Goal: Task Accomplishment & Management: Use online tool/utility

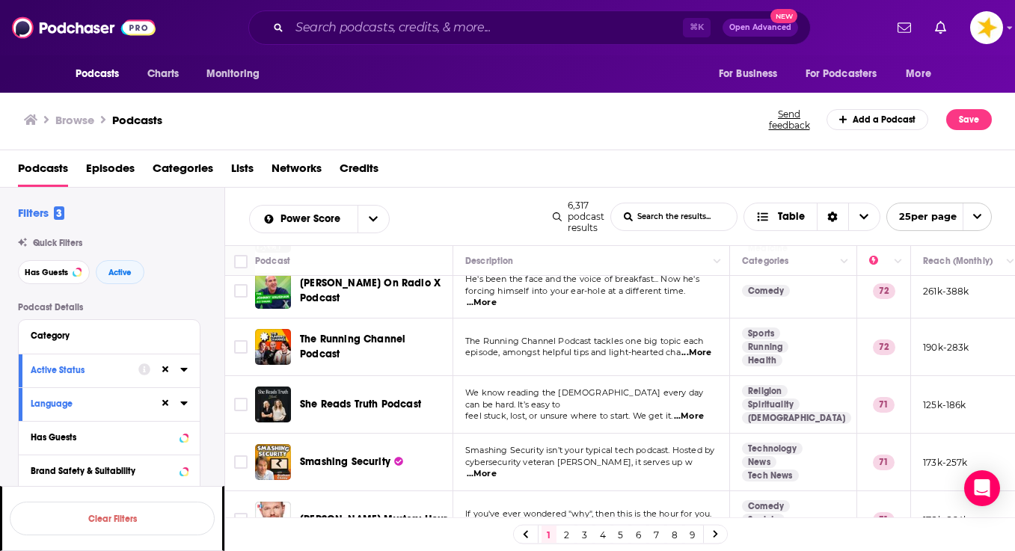
scroll to position [1173, 0]
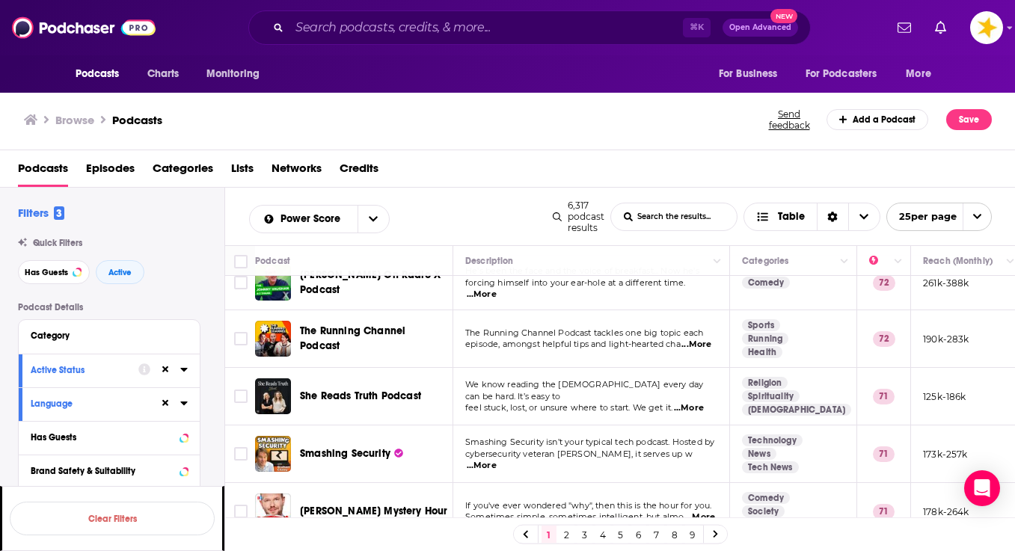
click at [574, 532] on link "2" at bounding box center [566, 535] width 15 height 18
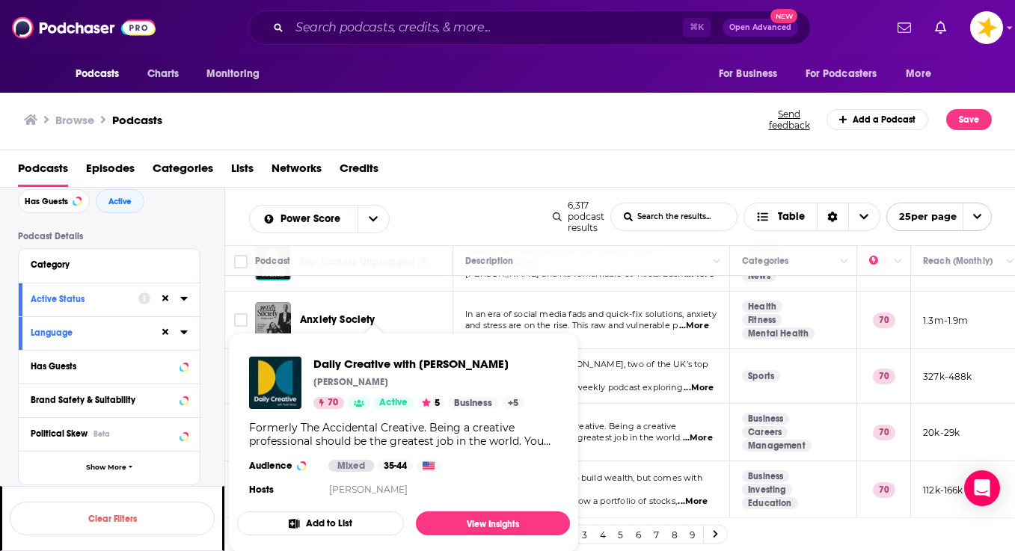
scroll to position [505, 0]
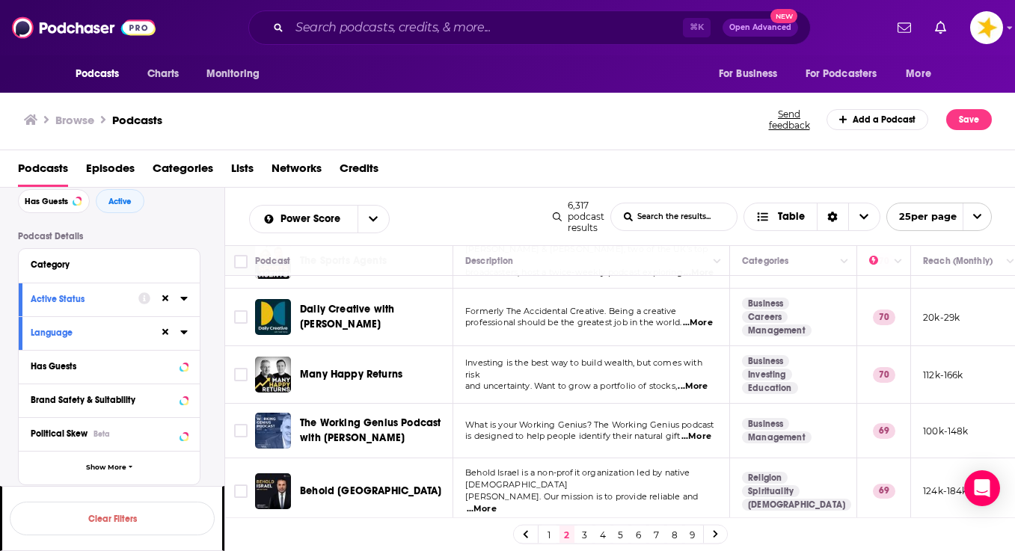
click at [214, 384] on div "Podcast Details Category Active Status Language Has Guests Brand Safety & Suita…" at bounding box center [121, 497] width 206 height 532
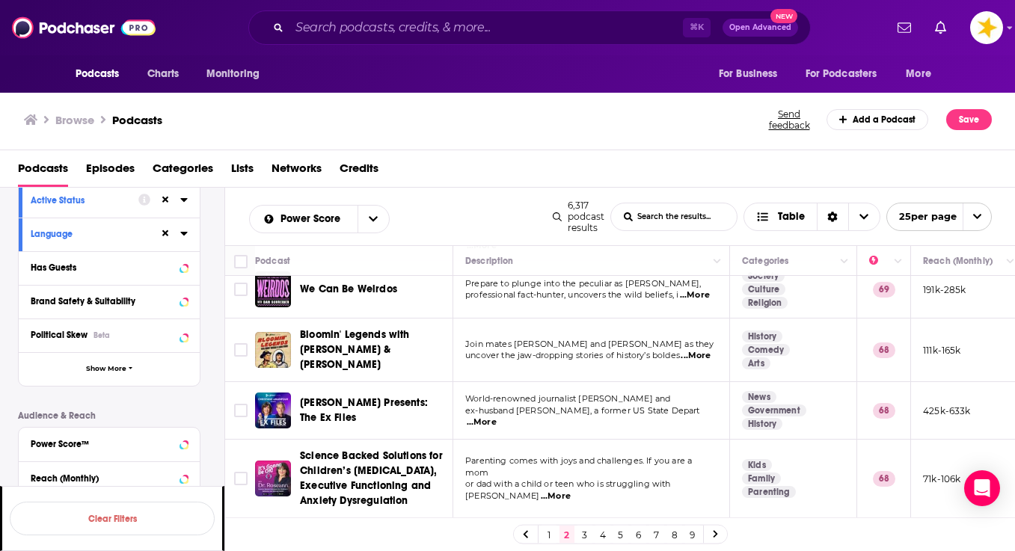
scroll to position [1178, 0]
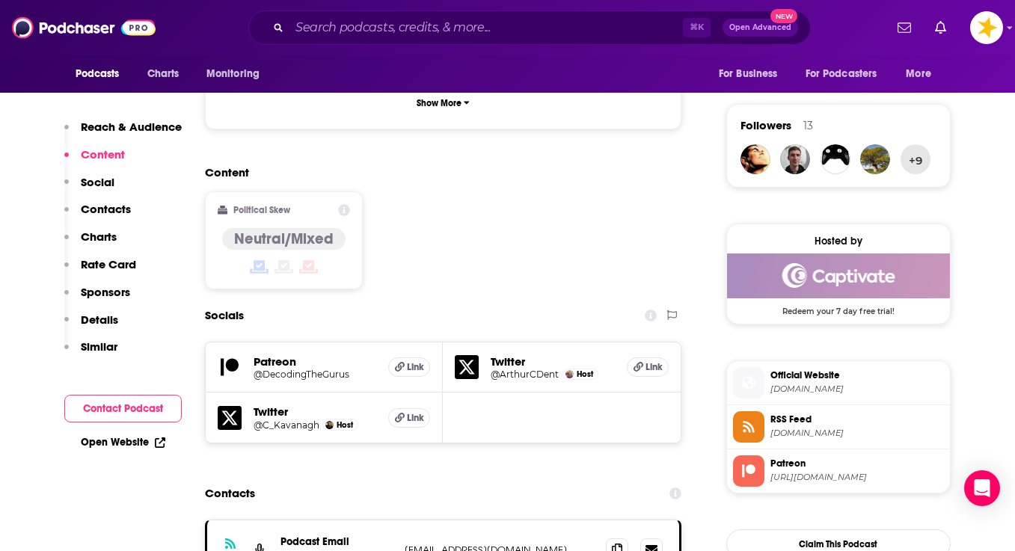
scroll to position [1058, 0]
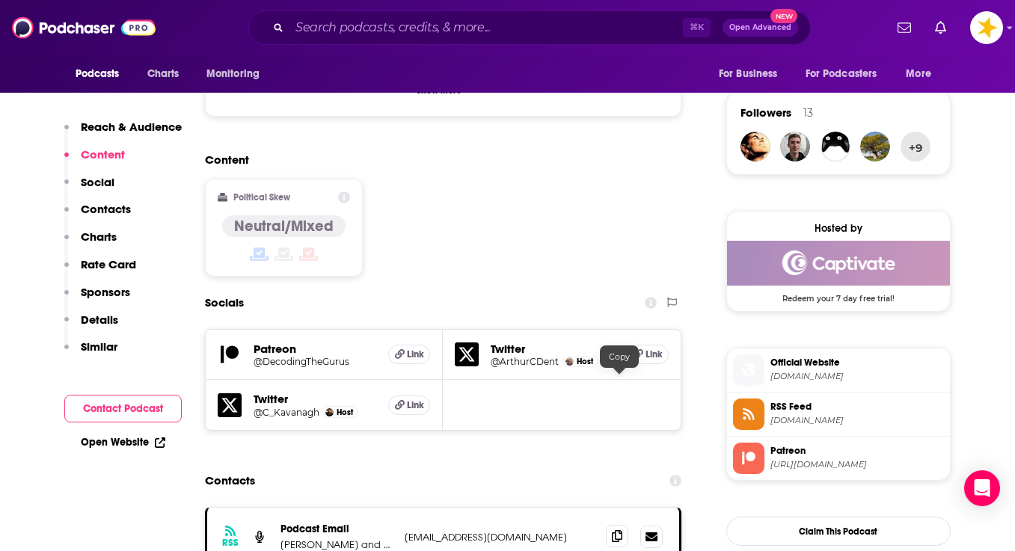
click at [616, 530] on icon at bounding box center [617, 536] width 10 height 12
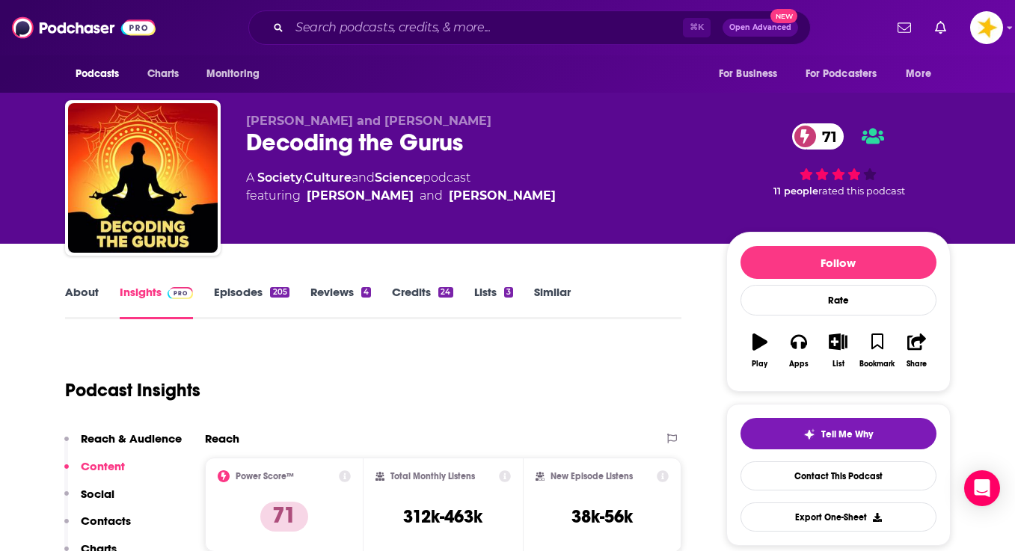
scroll to position [0, 0]
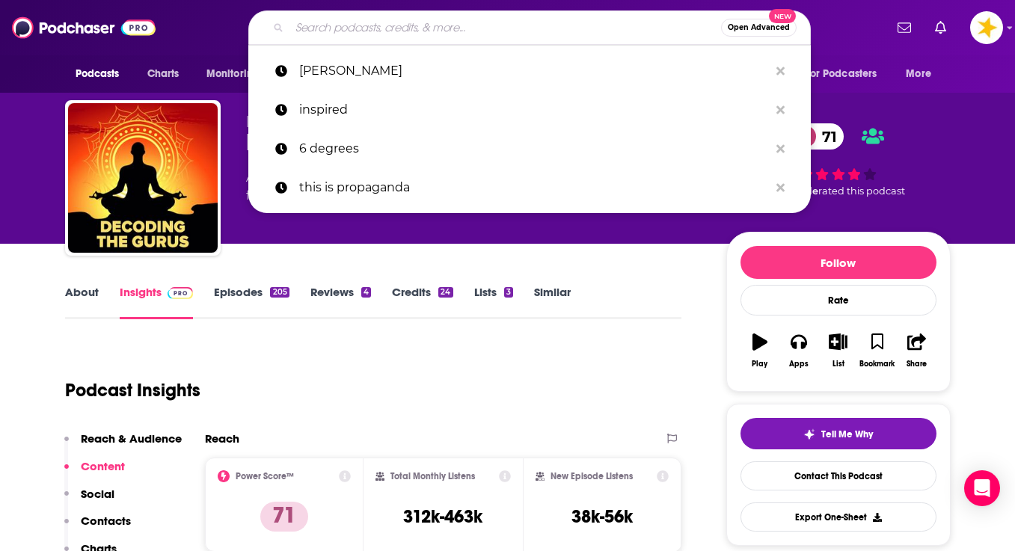
click at [352, 25] on input "Search podcasts, credits, & more..." at bounding box center [504, 28] width 431 height 24
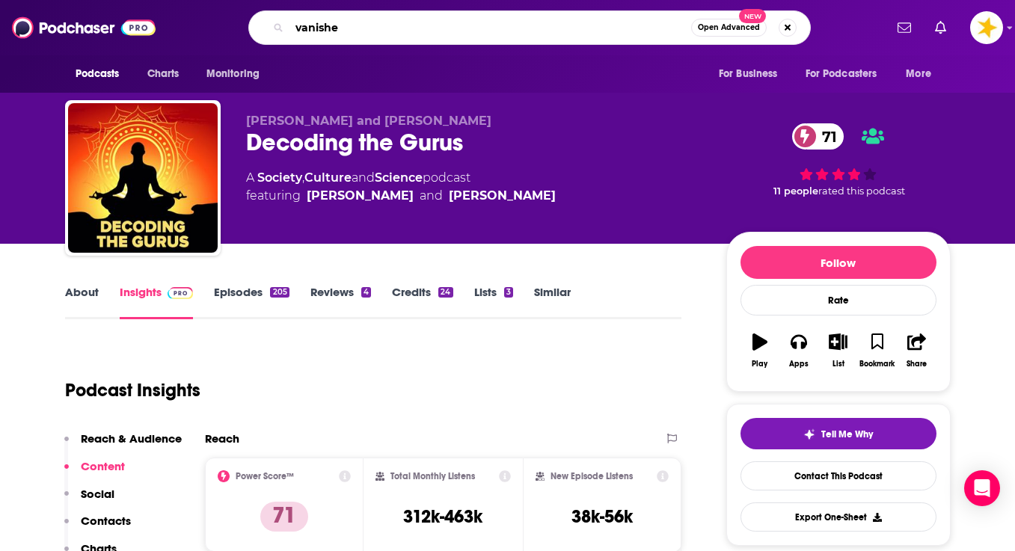
type input "vanished"
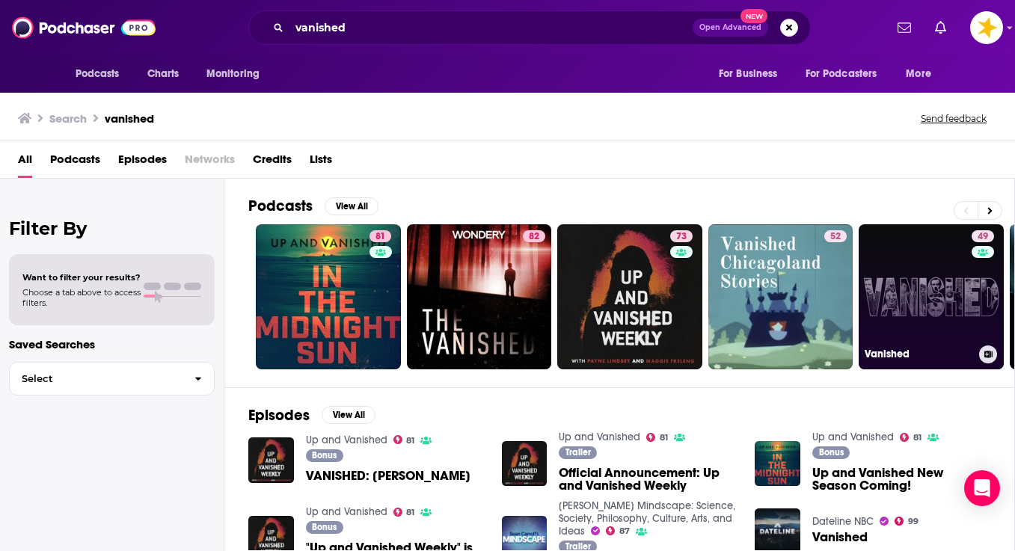
click at [893, 265] on link "49 Vanished" at bounding box center [930, 296] width 145 height 145
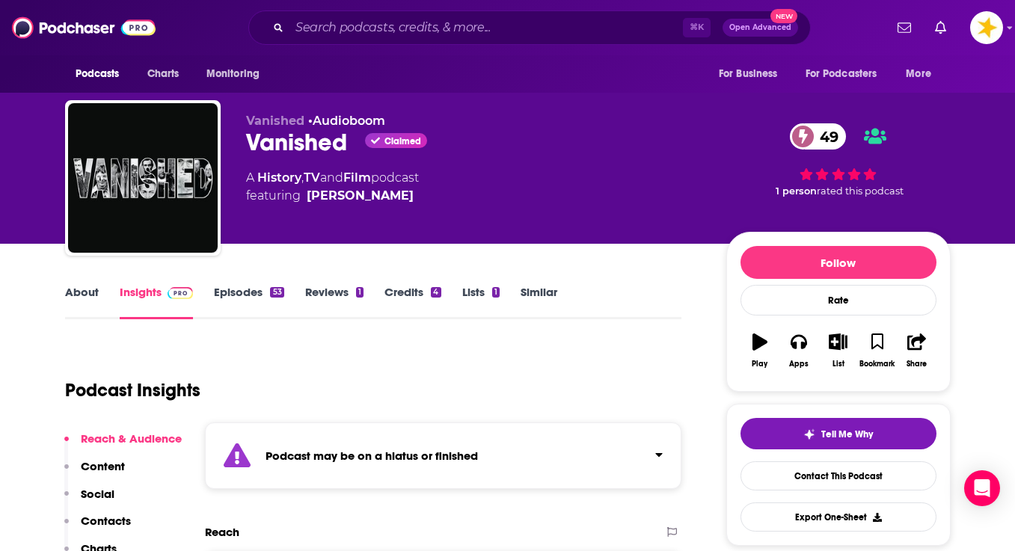
click at [241, 301] on link "Episodes 53" at bounding box center [249, 302] width 70 height 34
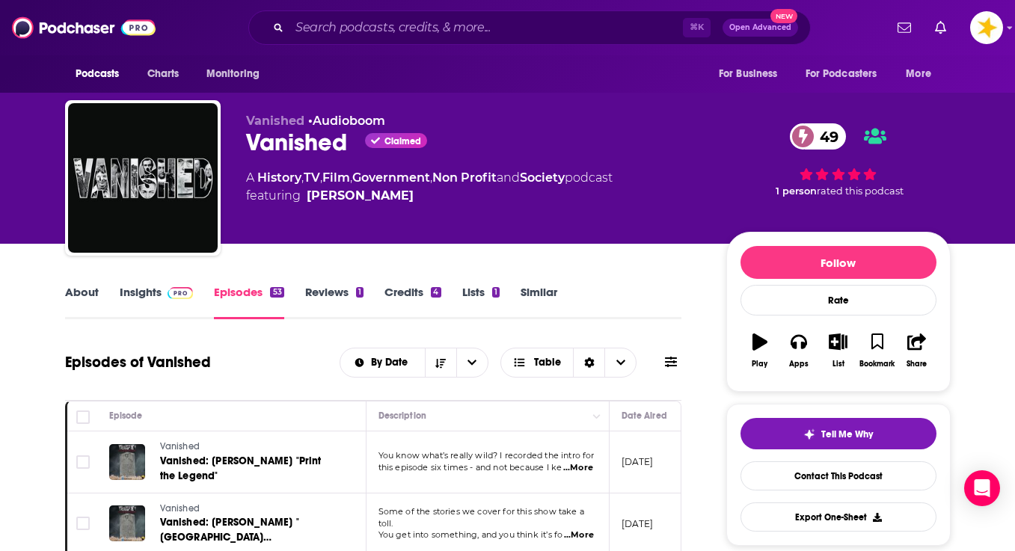
click at [155, 295] on link "Insights" at bounding box center [157, 302] width 74 height 34
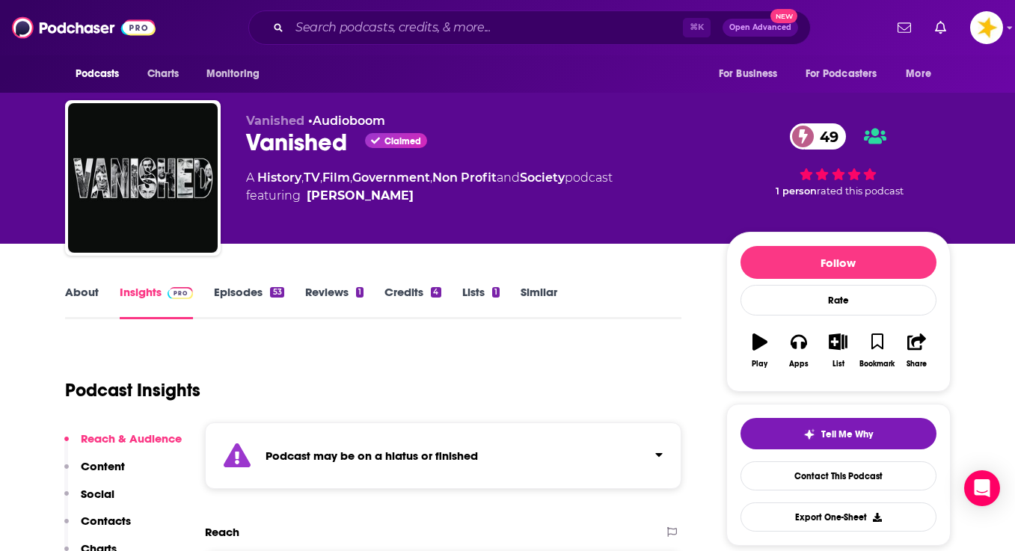
scroll to position [103, 0]
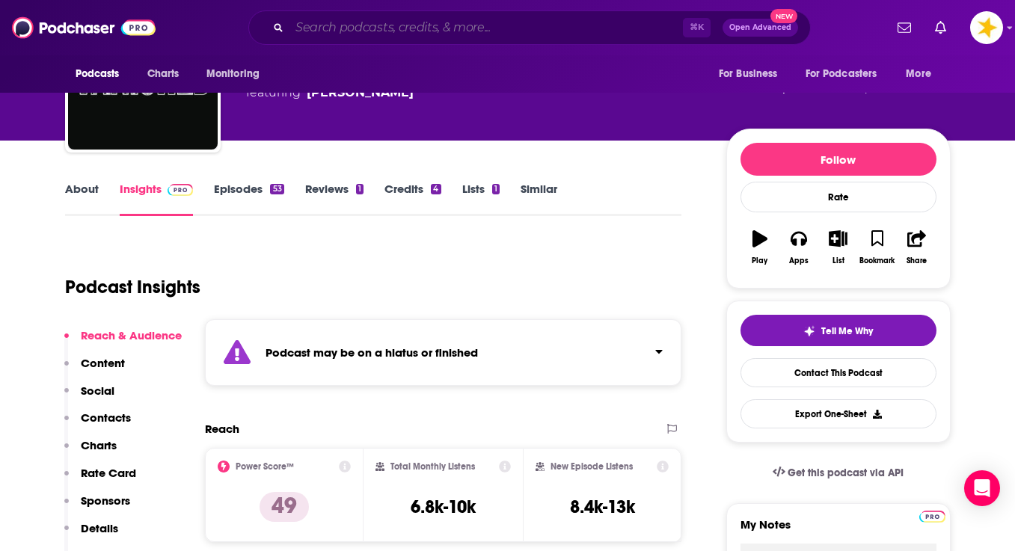
click at [363, 28] on input "Search podcasts, credits, & more..." at bounding box center [485, 28] width 393 height 24
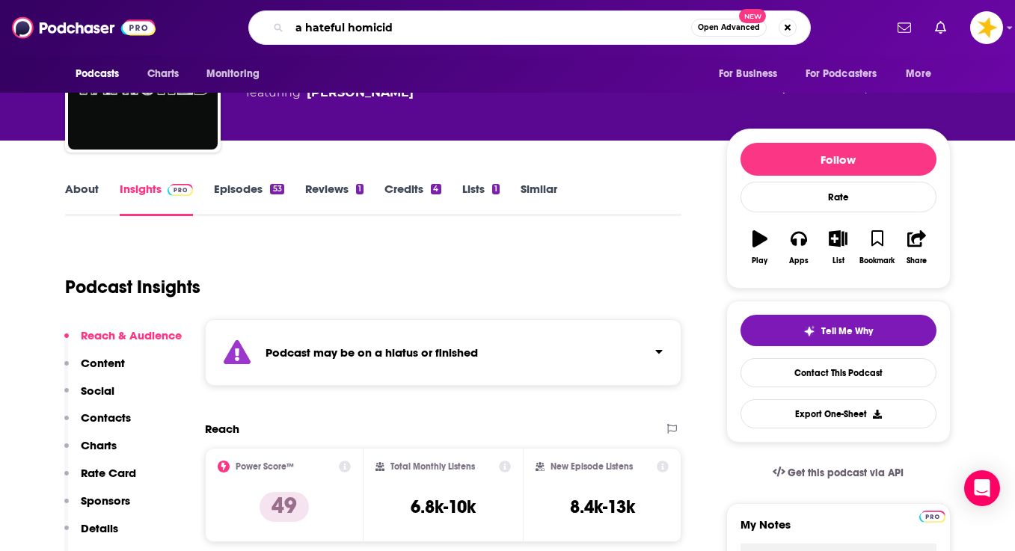
type input "a hateful homicide"
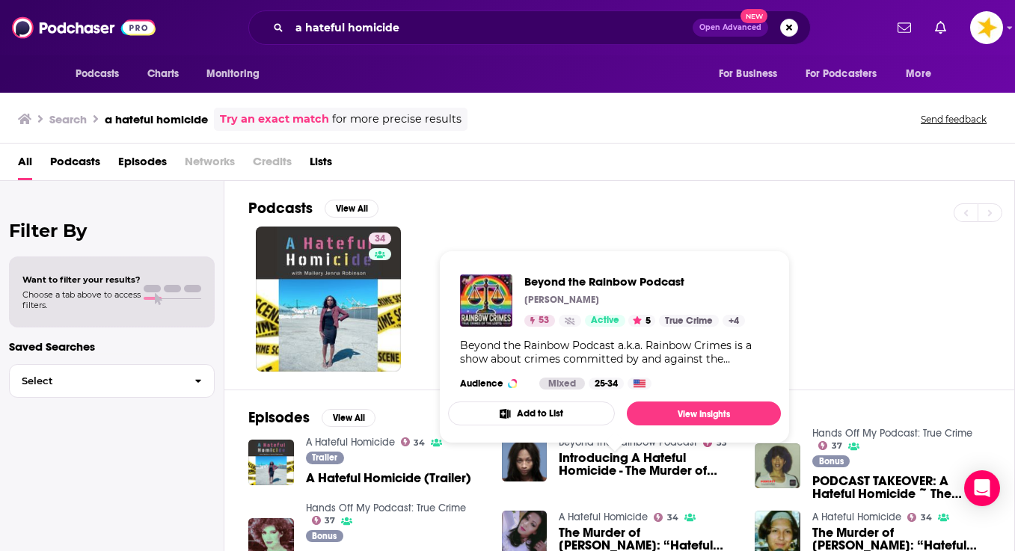
click at [600, 275] on span "Beyond the Rainbow Podcast" at bounding box center [634, 281] width 221 height 14
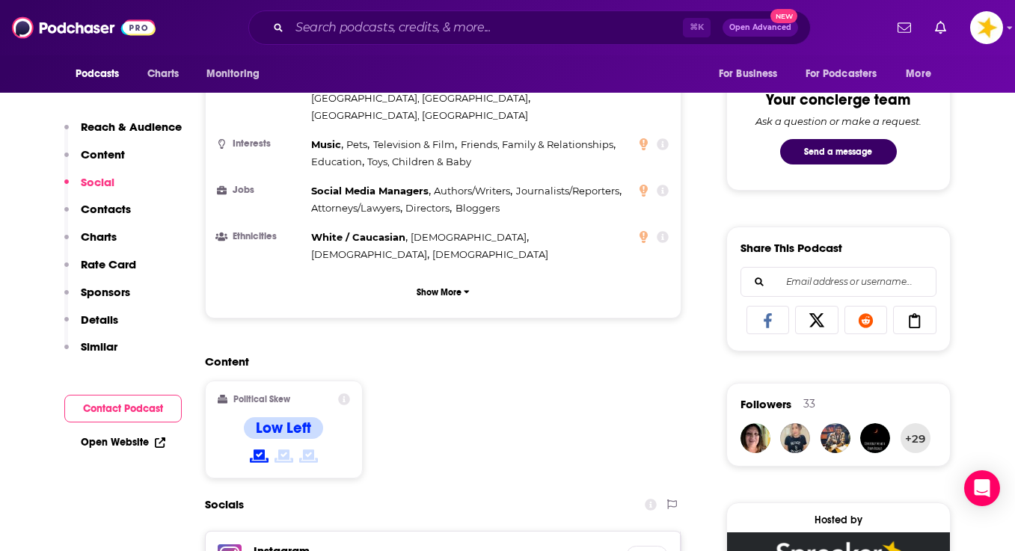
scroll to position [979, 0]
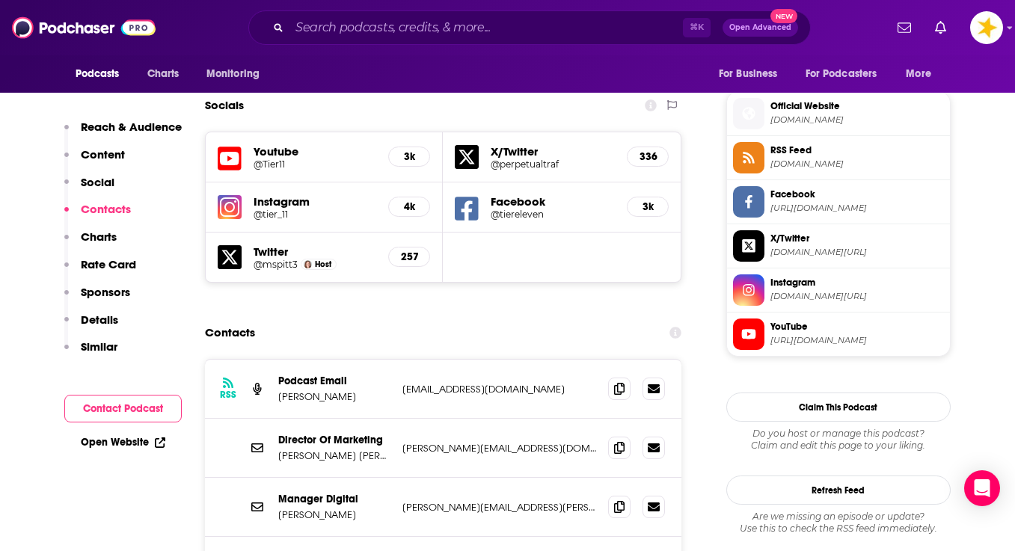
scroll to position [1319, 0]
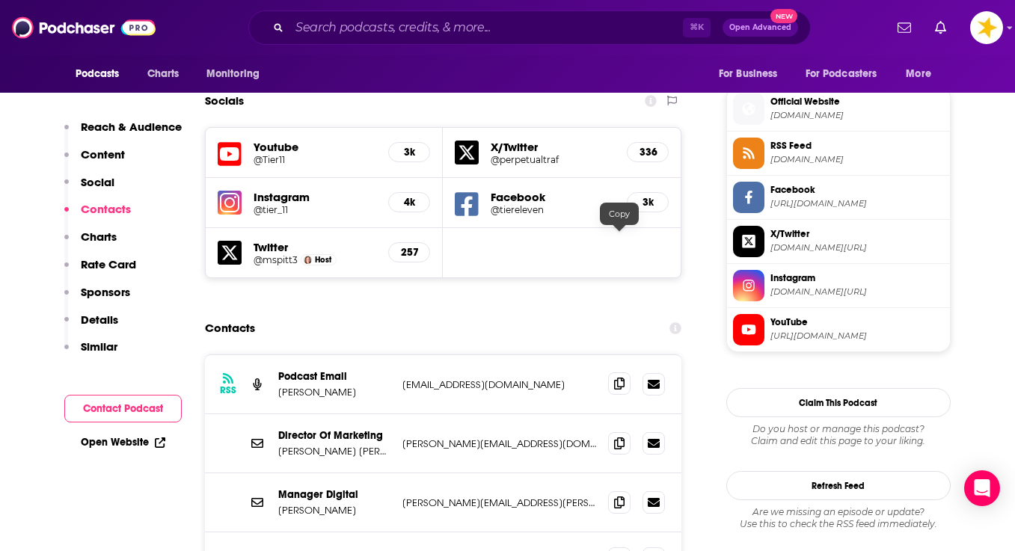
click at [614, 372] on span at bounding box center [619, 383] width 22 height 22
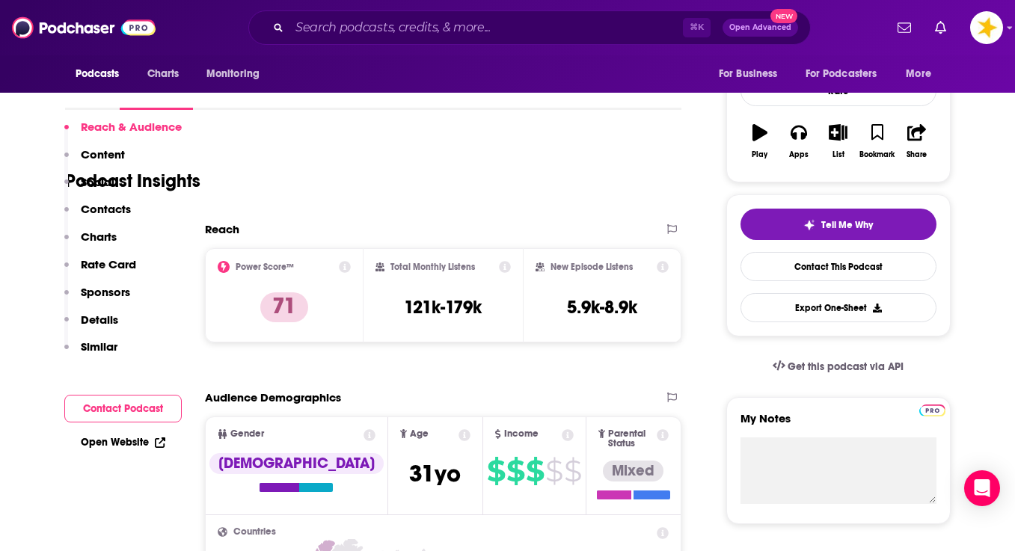
scroll to position [509, 0]
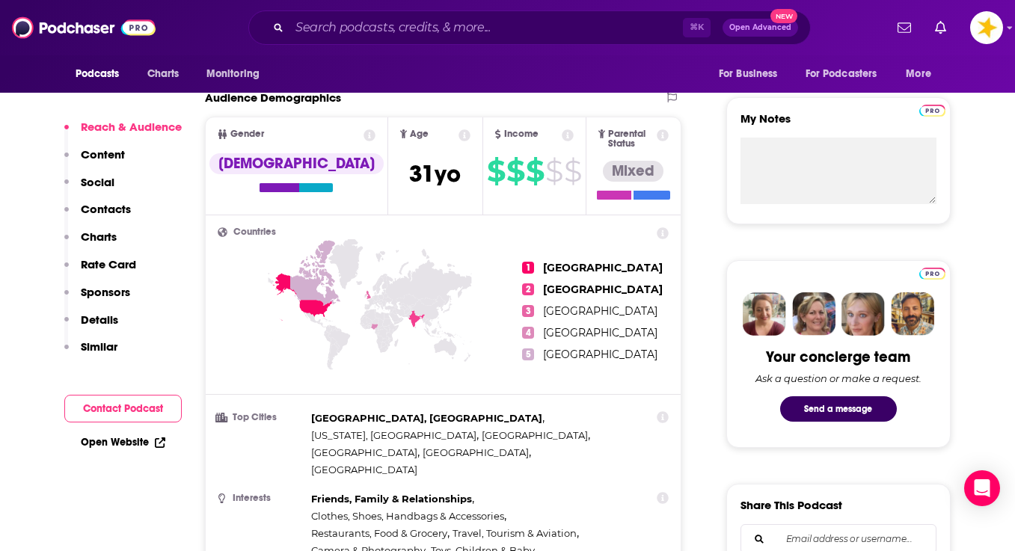
click at [829, 111] on label "My Notes" at bounding box center [838, 124] width 196 height 26
click at [829, 138] on textarea "My Notes" at bounding box center [838, 171] width 196 height 67
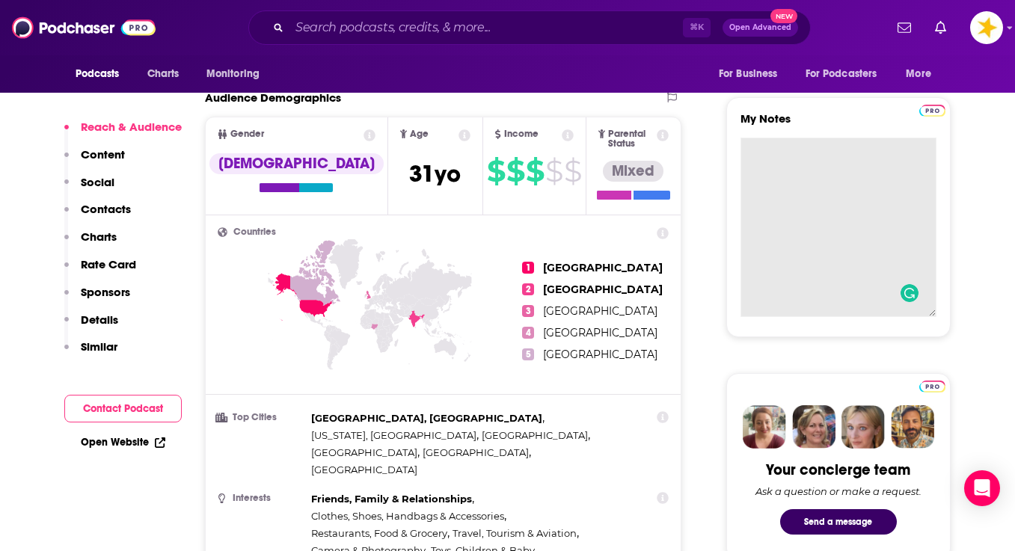
click at [817, 138] on textarea "My Notes" at bounding box center [838, 227] width 196 height 179
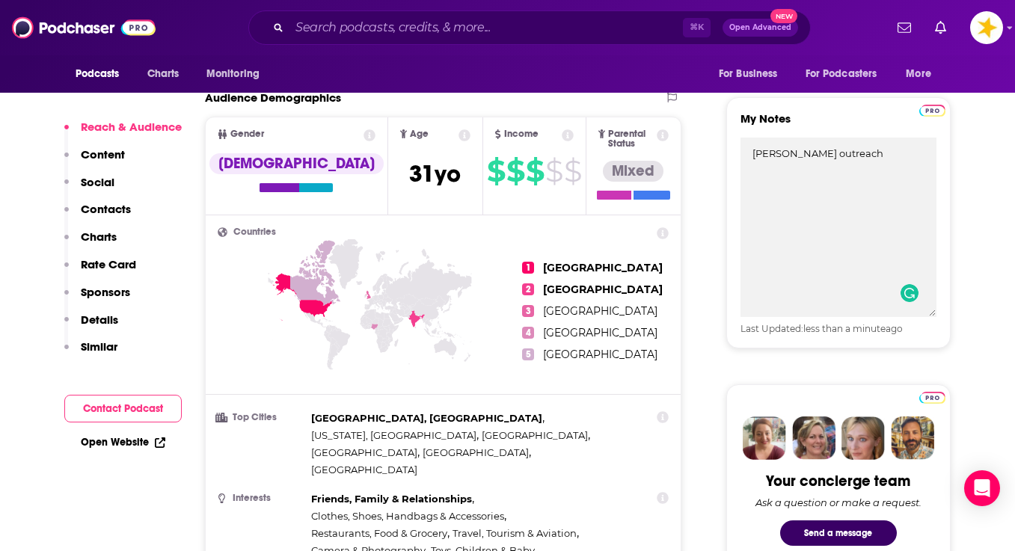
type textarea "[PERSON_NAME] outreach"
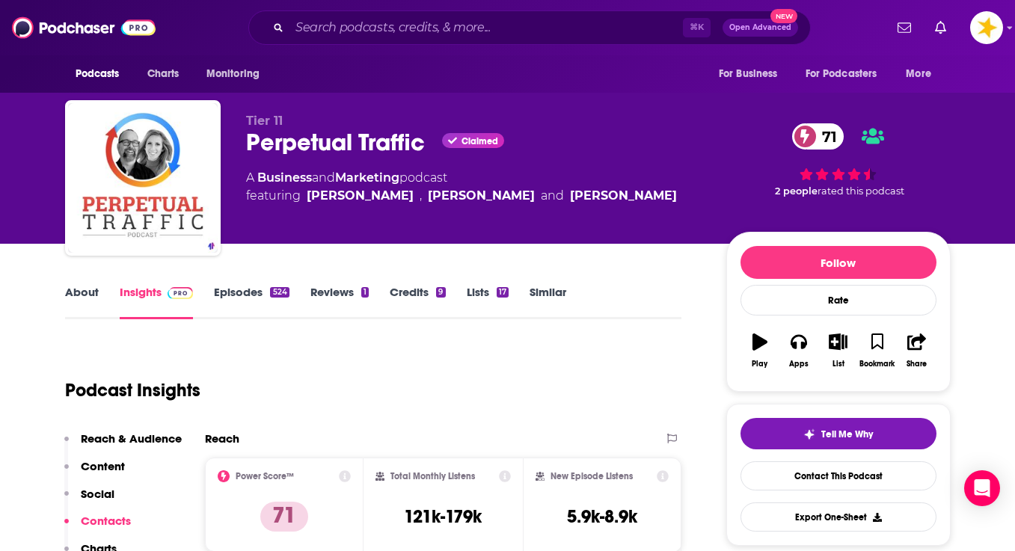
scroll to position [0, 0]
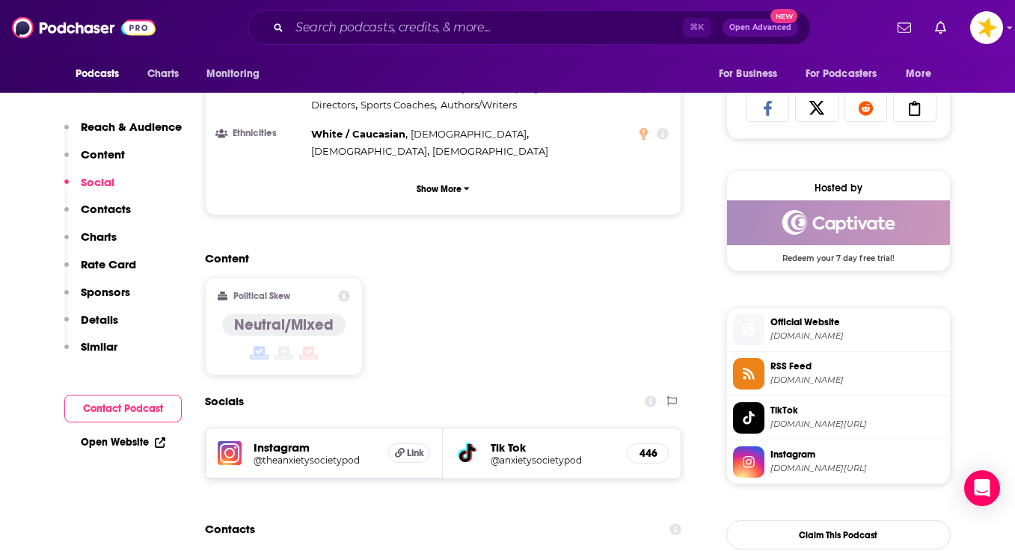
scroll to position [1104, 0]
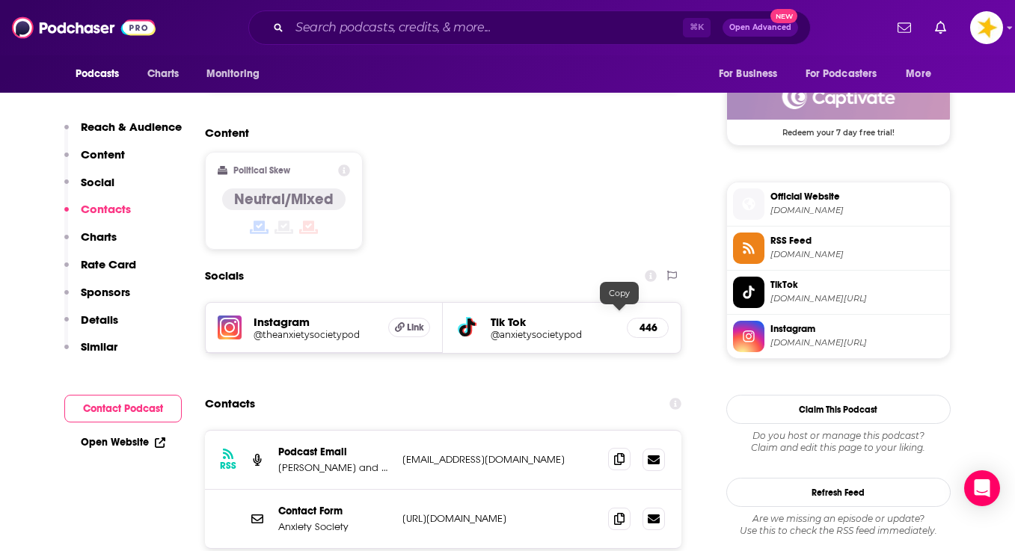
click at [618, 453] on icon at bounding box center [619, 459] width 10 height 12
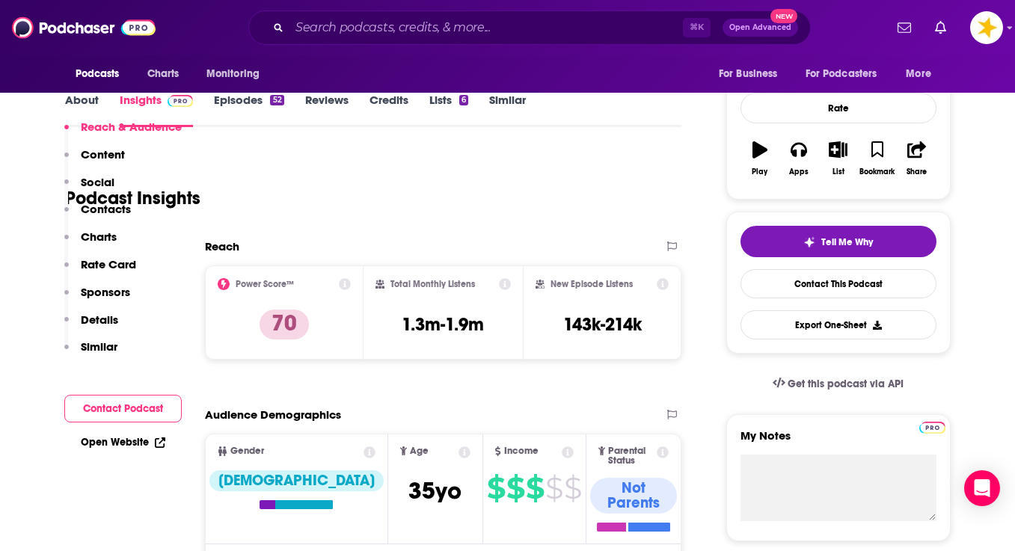
scroll to position [281, 0]
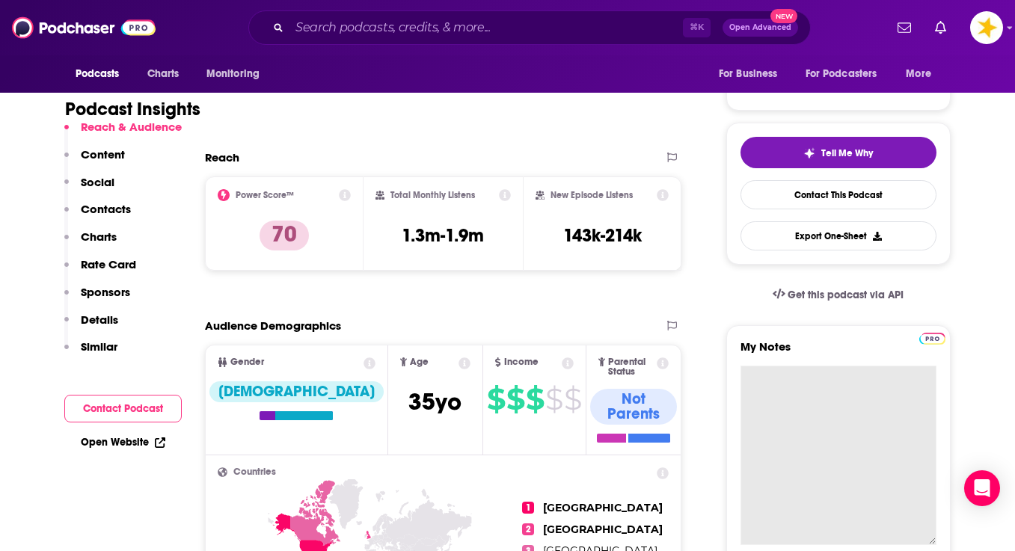
click at [774, 380] on textarea "My Notes" at bounding box center [838, 455] width 196 height 179
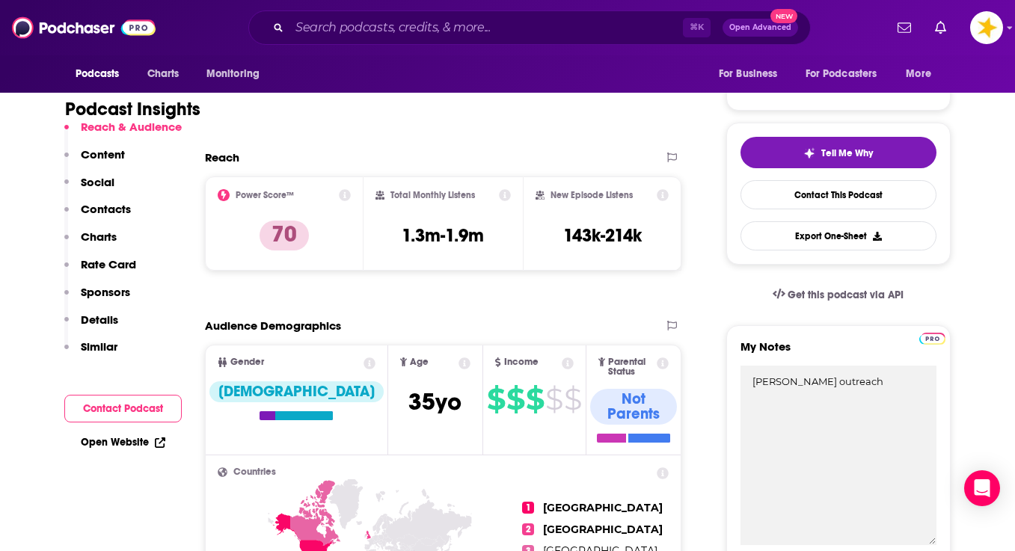
type textarea "[PERSON_NAME] outreach"
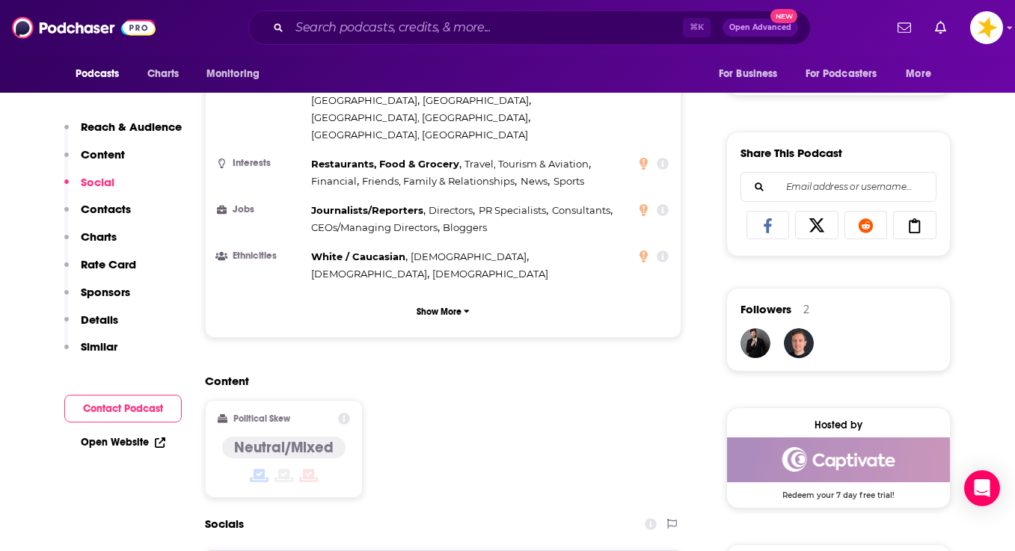
scroll to position [1075, 0]
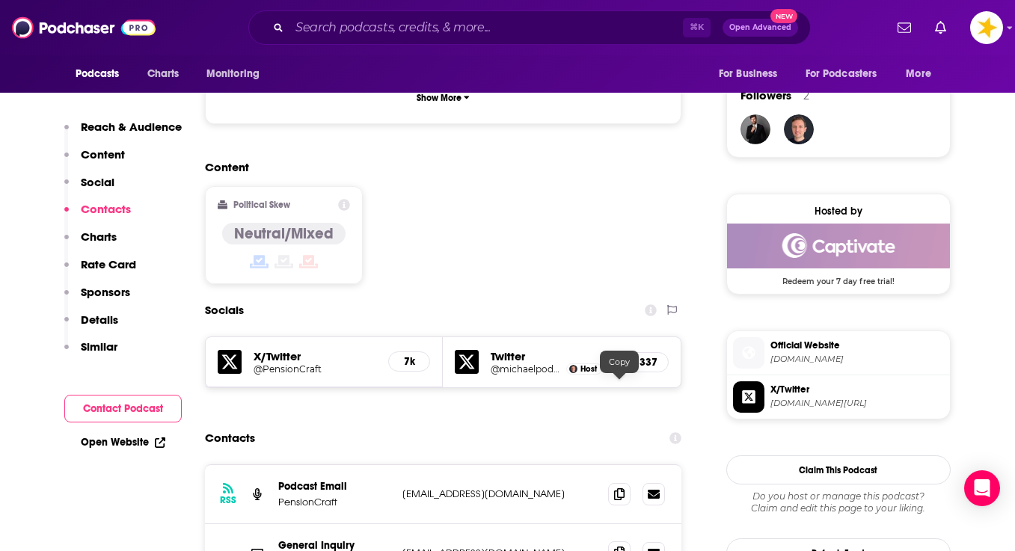
click at [614, 541] on span at bounding box center [619, 552] width 22 height 22
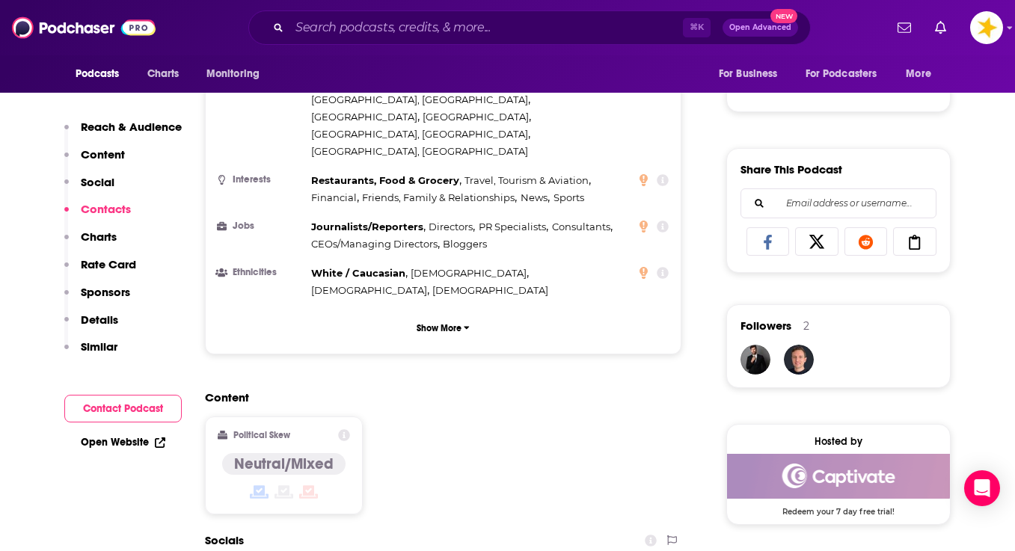
scroll to position [1202, 0]
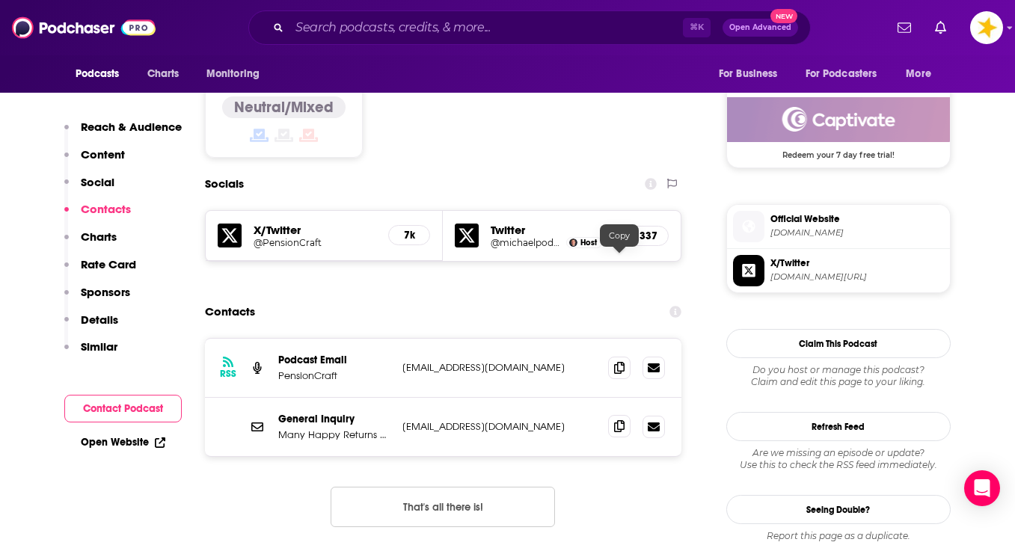
click at [617, 420] on icon at bounding box center [619, 426] width 10 height 12
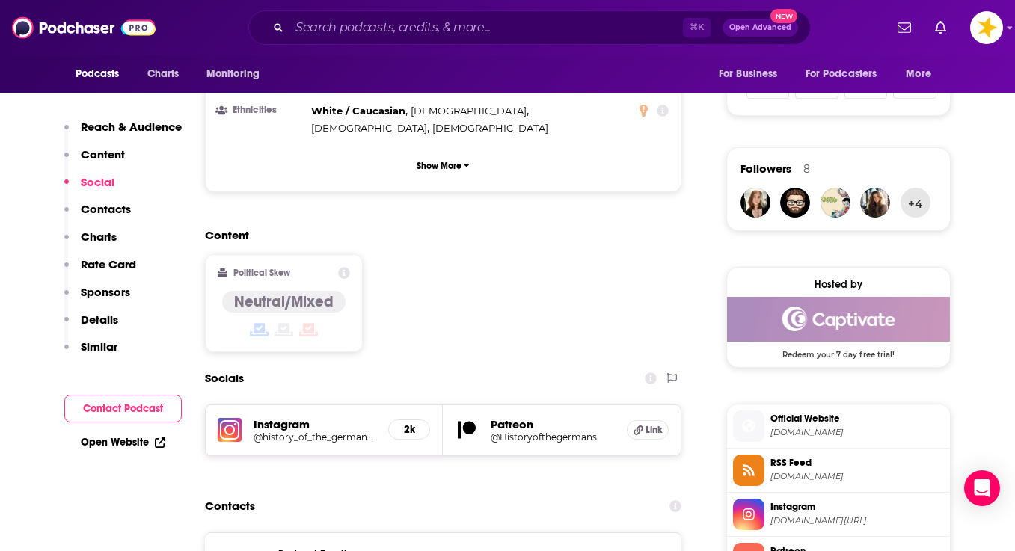
scroll to position [1022, 0]
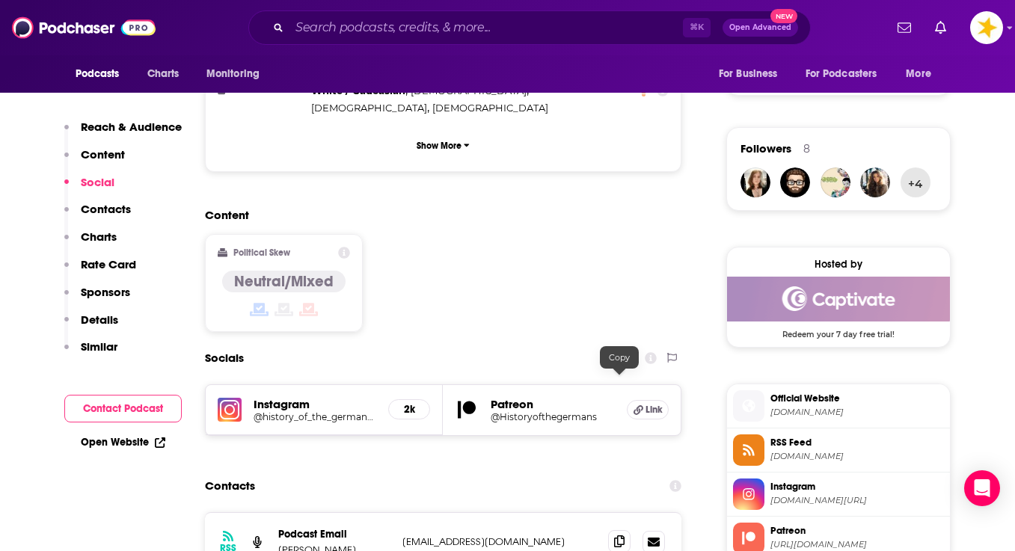
click at [614, 530] on span at bounding box center [619, 541] width 22 height 22
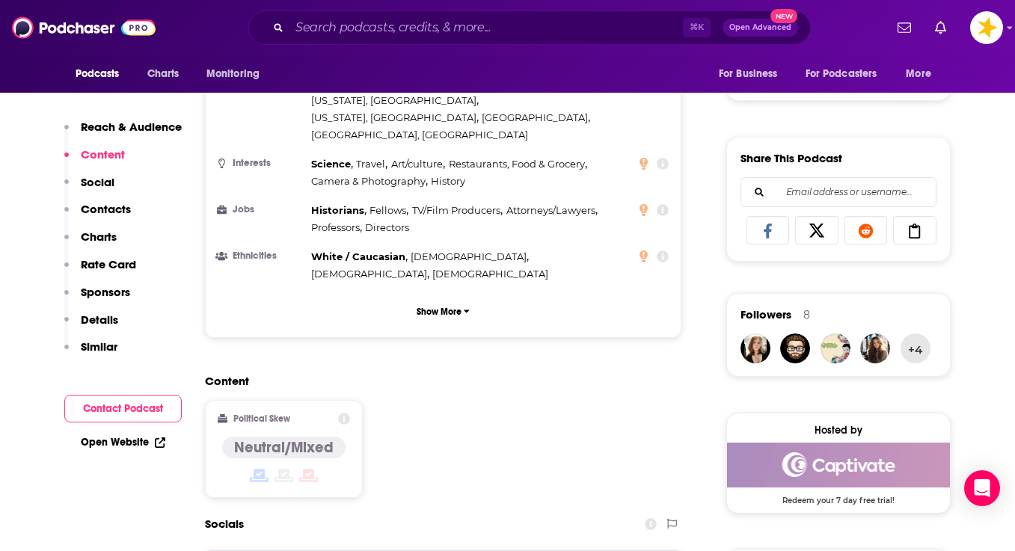
scroll to position [900, 0]
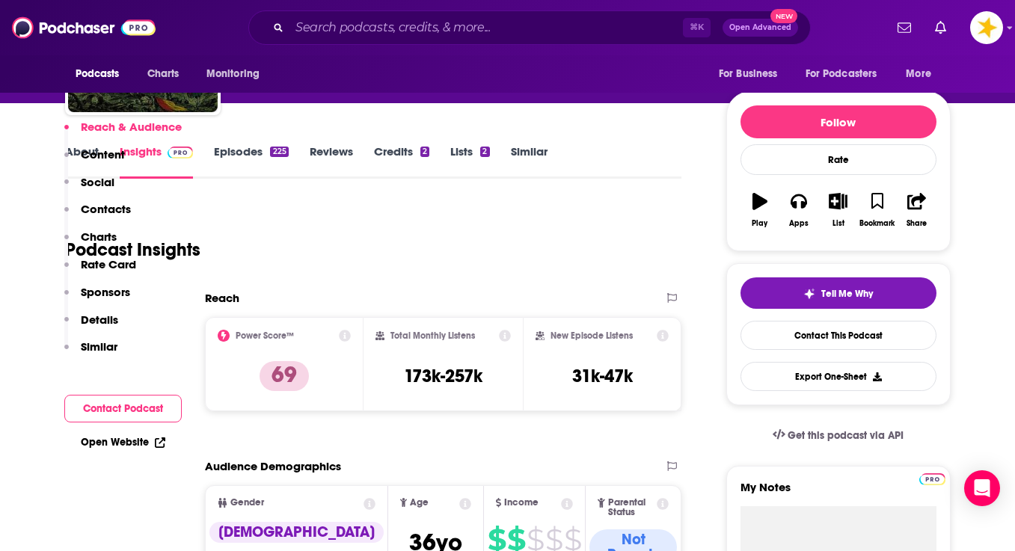
scroll to position [870, 0]
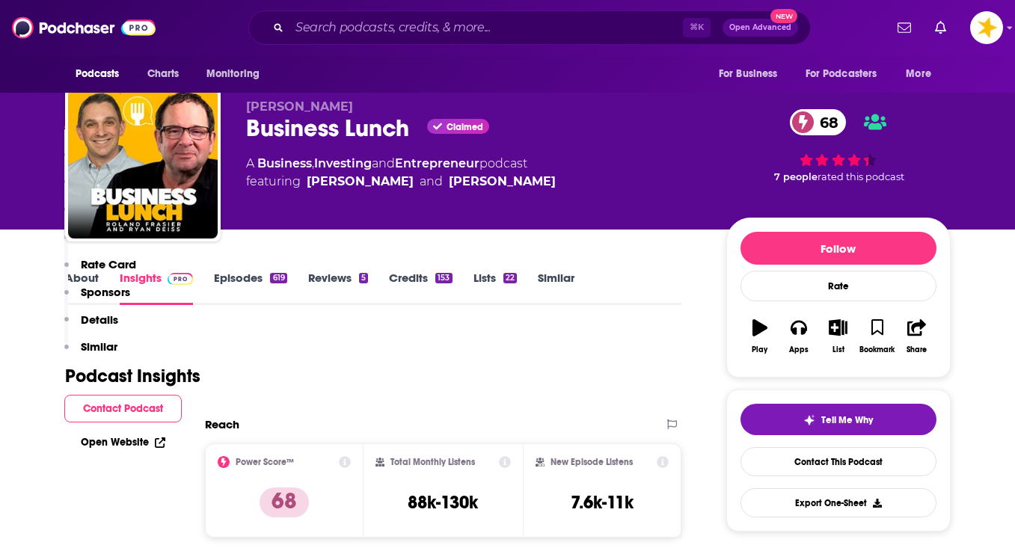
scroll to position [274, 0]
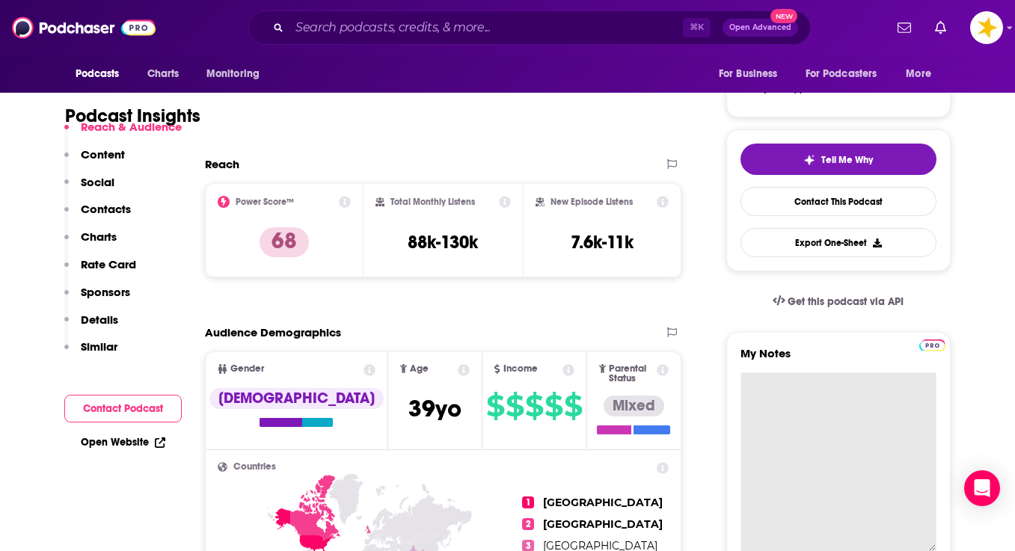
click at [765, 372] on textarea "My Notes" at bounding box center [838, 461] width 196 height 179
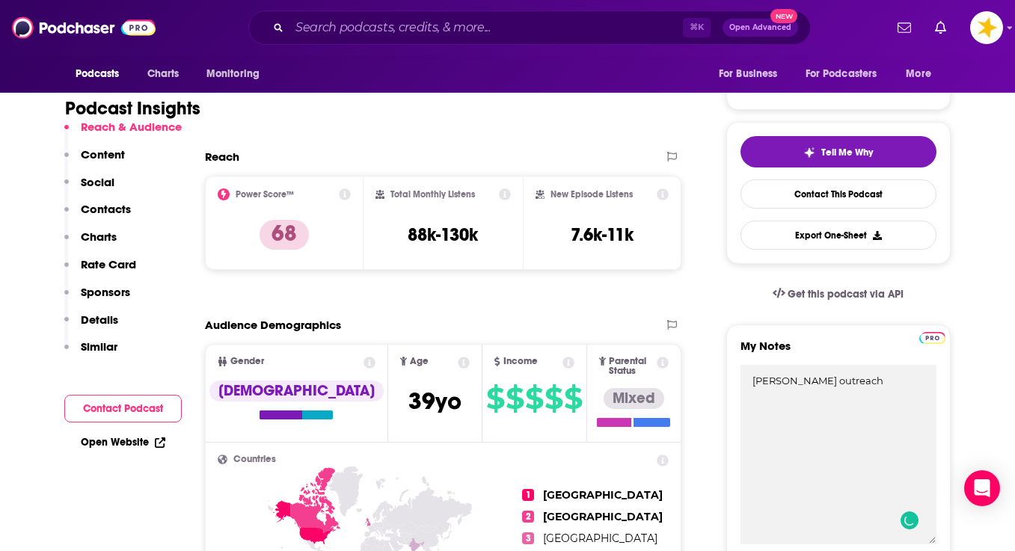
type textarea "[PERSON_NAME] outreach"
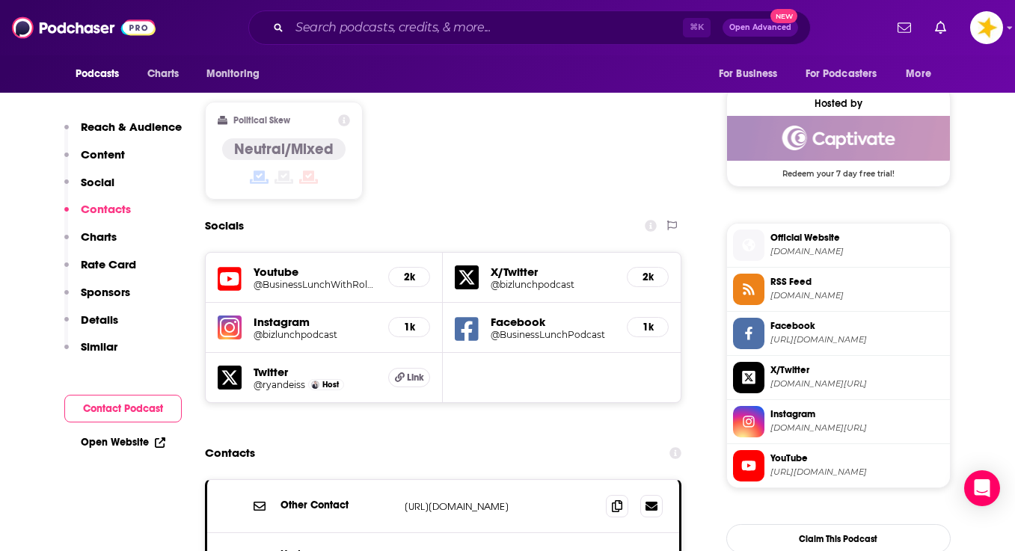
scroll to position [1304, 0]
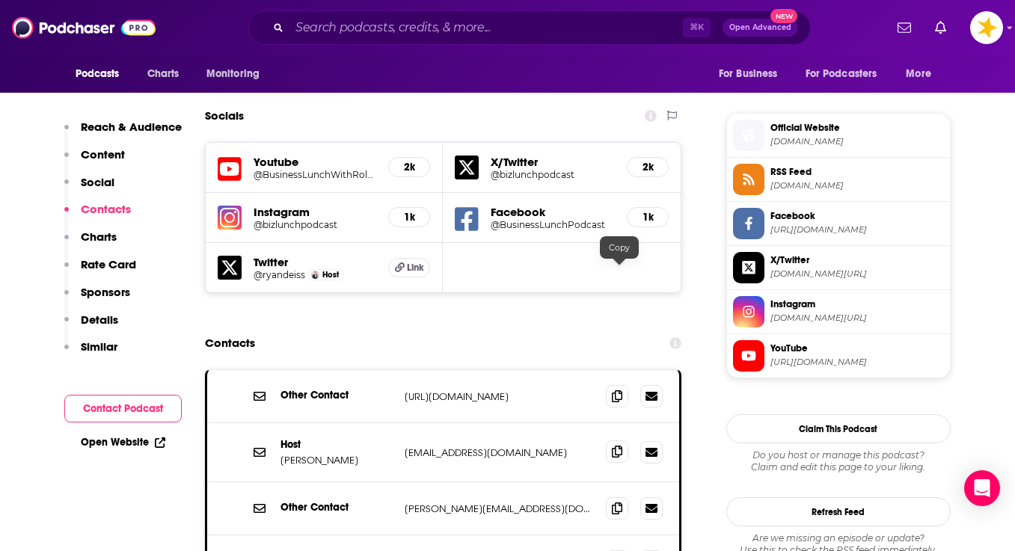
click at [617, 446] on icon at bounding box center [617, 452] width 10 height 12
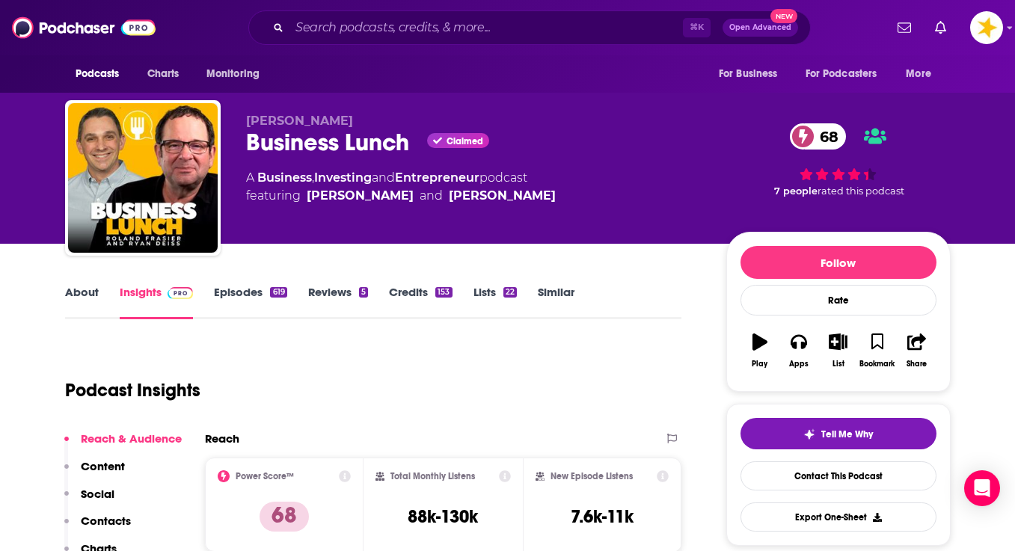
scroll to position [0, 0]
